Goal: Find specific page/section: Find specific page/section

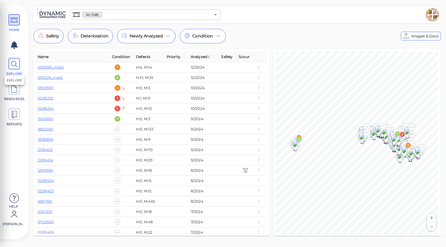
click at [19, 65] on span at bounding box center [14, 63] width 11 height 11
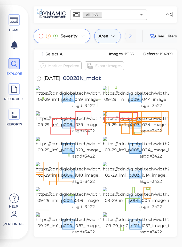
click at [110, 31] on div "Area" at bounding box center [107, 36] width 27 height 14
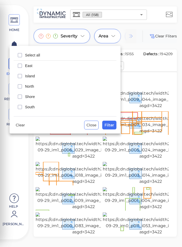
click at [128, 34] on div at bounding box center [91, 123] width 182 height 247
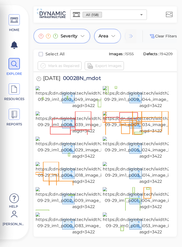
click at [129, 0] on body "This app is not optimized for mobile screens. Please access using a desktop or …" at bounding box center [91, 0] width 182 height 0
click at [182, 57] on div "Severity Area Last Seen Material Repaired Defect Type Safety Deterioration Clea…" at bounding box center [105, 133] width 154 height 208
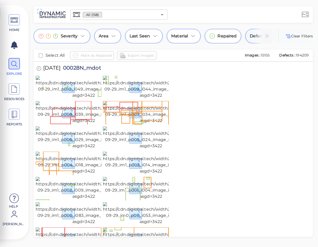
click at [182, 38] on span "Defect Type" at bounding box center [262, 36] width 26 height 6
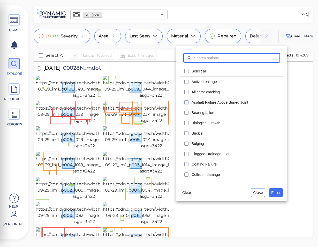
click at [182, 101] on icon "checkbox" at bounding box center [186, 102] width 6 height 6
click at [182, 113] on icon "checkbox" at bounding box center [186, 113] width 6 height 6
click at [182, 195] on span "Filter" at bounding box center [276, 193] width 10 height 6
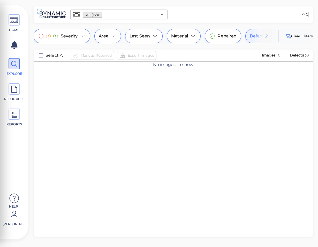
click at [182, 37] on img at bounding box center [266, 36] width 6 height 6
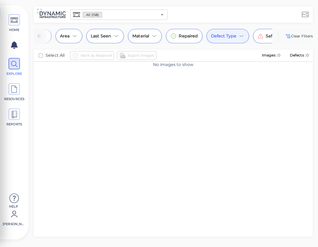
scroll to position [0, 98]
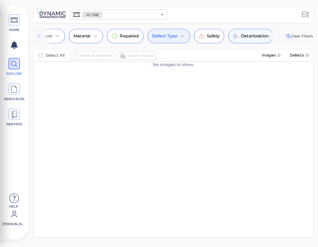
click at [182, 35] on span "Deterioration" at bounding box center [255, 36] width 28 height 6
click at [182, 40] on div "Deterioration" at bounding box center [250, 36] width 45 height 14
click at [182, 36] on icon at bounding box center [182, 36] width 6 height 6
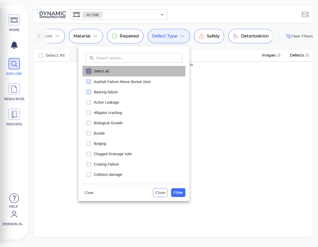
click at [90, 71] on icon "checkbox" at bounding box center [88, 71] width 6 height 6
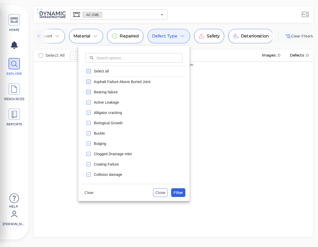
click at [180, 194] on span "Filter" at bounding box center [178, 193] width 10 height 6
